Goal: Transaction & Acquisition: Download file/media

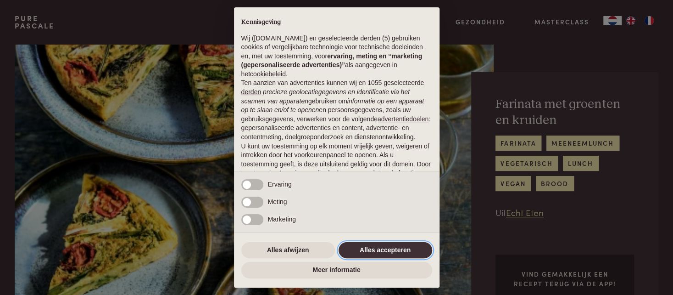
click at [365, 249] on button "Alles accepteren" at bounding box center [386, 250] width 94 height 17
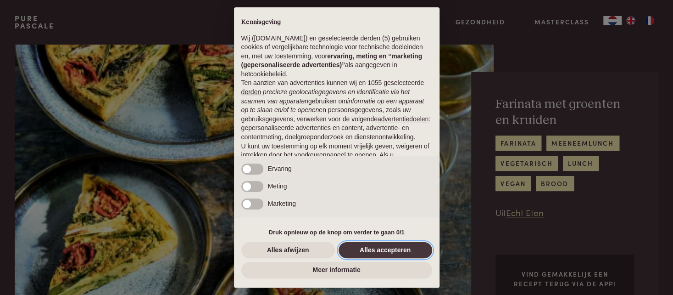
scroll to position [65, 0]
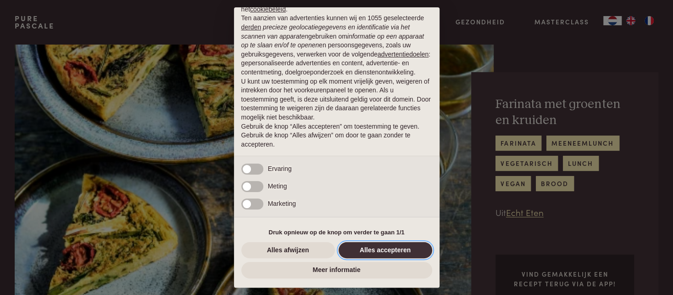
click at [386, 250] on button "Alles accepteren" at bounding box center [386, 250] width 94 height 17
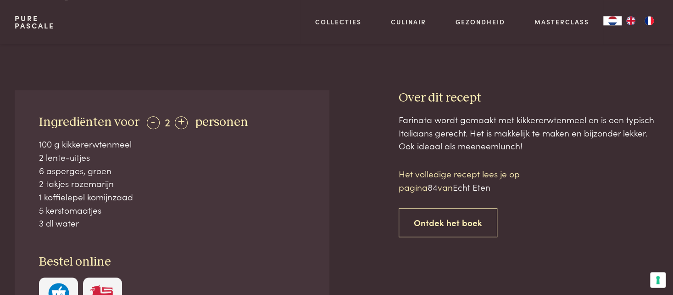
scroll to position [252, 0]
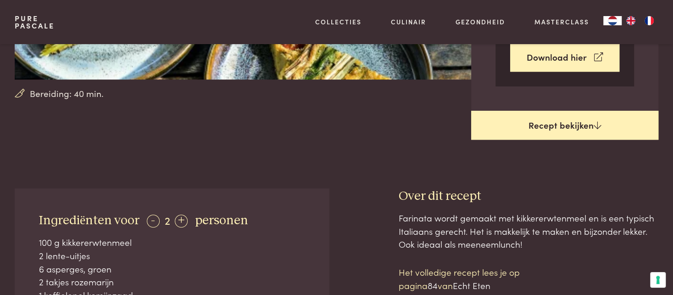
click at [568, 124] on link "Recept bekijken" at bounding box center [565, 125] width 188 height 29
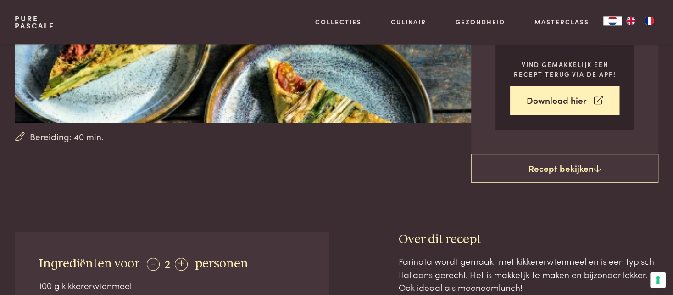
scroll to position [86, 0]
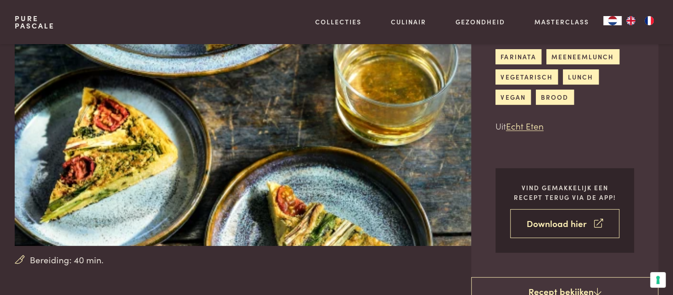
click at [559, 221] on link "Download hier" at bounding box center [565, 223] width 110 height 29
